Goal: Task Accomplishment & Management: Complete application form

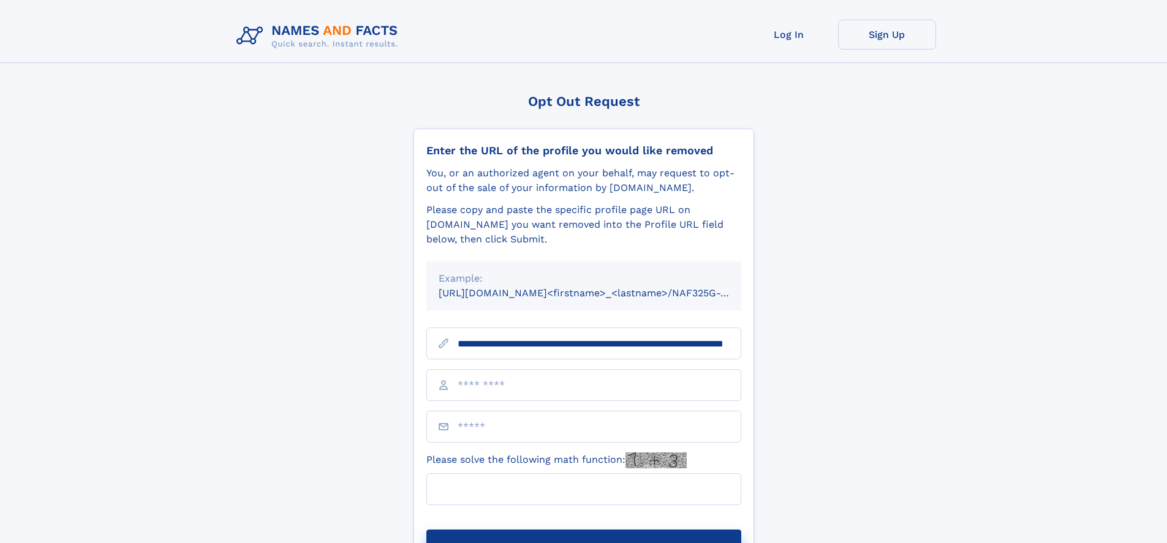
scroll to position [0, 126]
type input "**********"
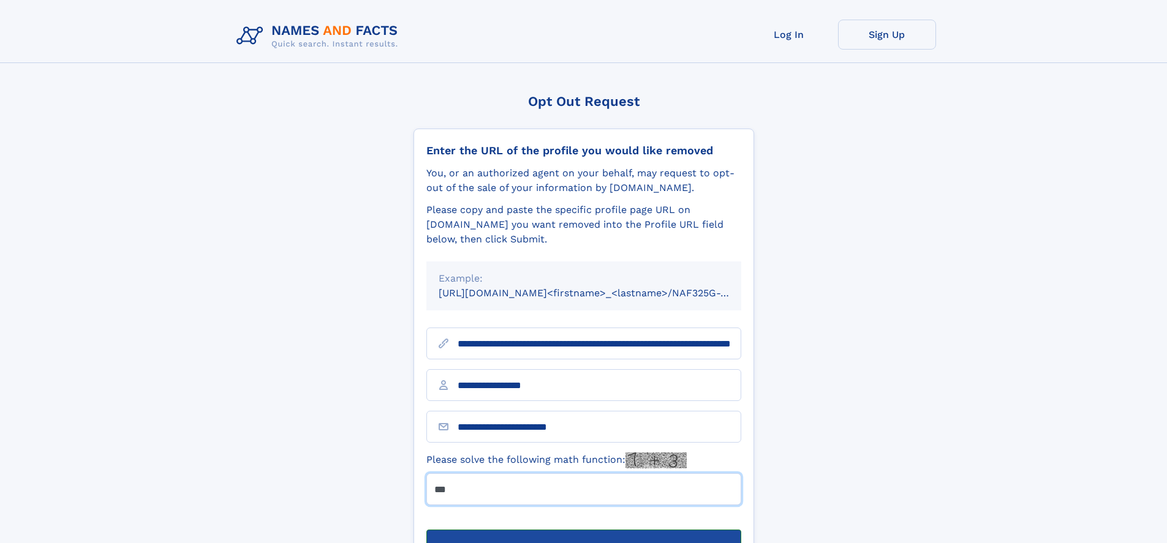
type input "***"
click at [583, 530] on button "Submit Opt Out Request" at bounding box center [583, 549] width 315 height 39
